Goal: Task Accomplishment & Management: Manage account settings

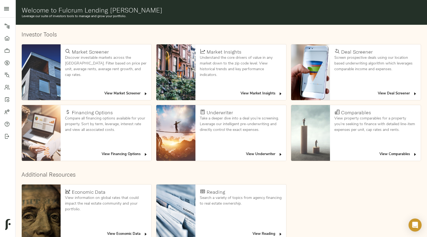
click at [400, 95] on span "View Deal Screener" at bounding box center [397, 93] width 39 height 6
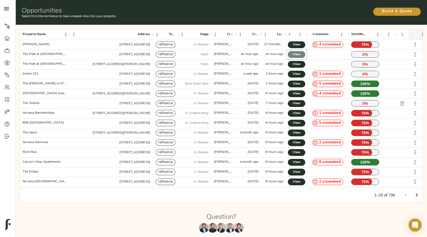
click at [298, 55] on span "View" at bounding box center [296, 55] width 7 height 6
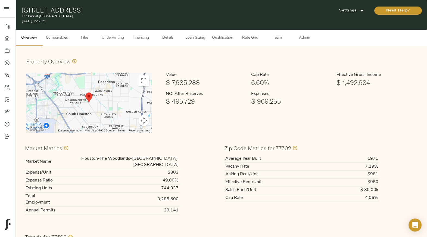
click at [306, 38] on span "Admin" at bounding box center [304, 37] width 21 height 7
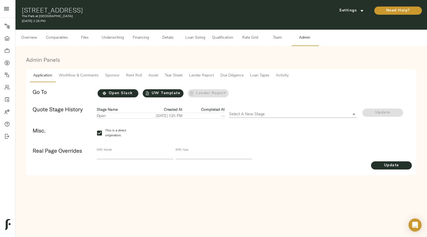
click at [99, 133] on input "This is a direct origination." at bounding box center [99, 132] width 11 height 11
checkbox input "false"
click at [391, 164] on span "Update" at bounding box center [391, 165] width 41 height 7
click at [111, 110] on strong "Stage Name" at bounding box center [107, 109] width 21 height 5
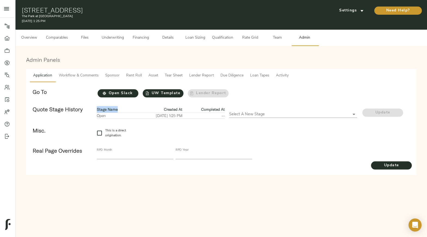
click at [111, 110] on strong "Stage Name" at bounding box center [107, 109] width 21 height 5
copy strong "Stage Name"
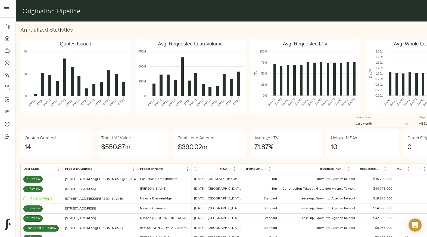
scroll to position [0, 14]
